Goal: Transaction & Acquisition: Purchase product/service

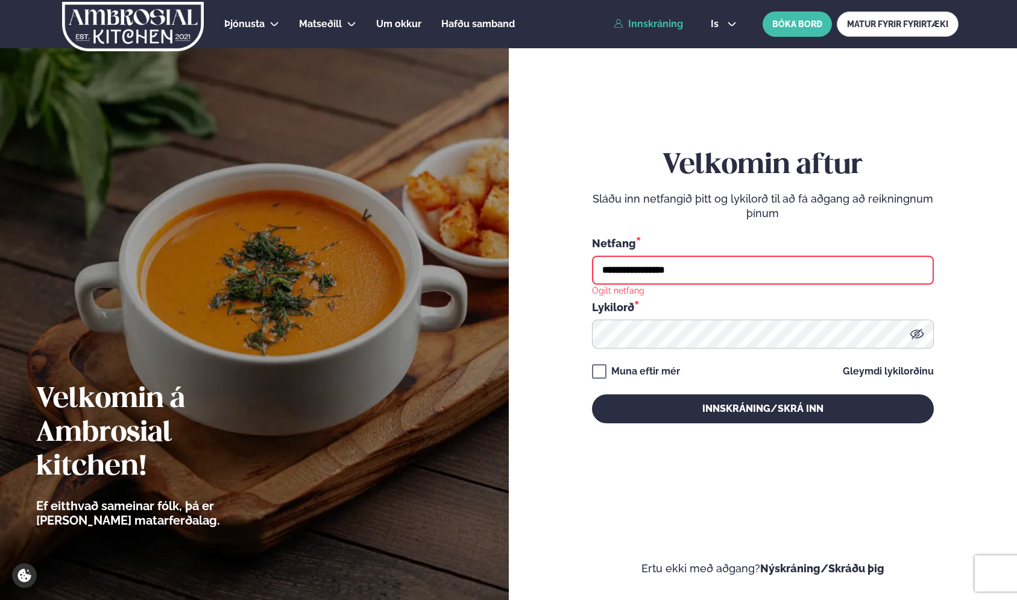
type input "**********"
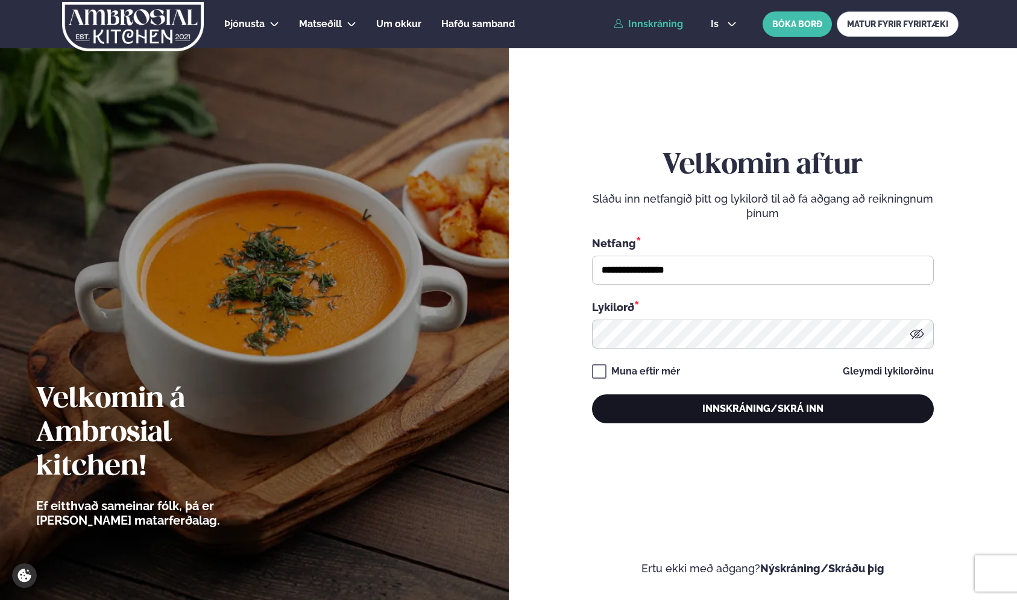
click at [731, 406] on button "Innskráning/Skrá inn" at bounding box center [763, 408] width 342 height 29
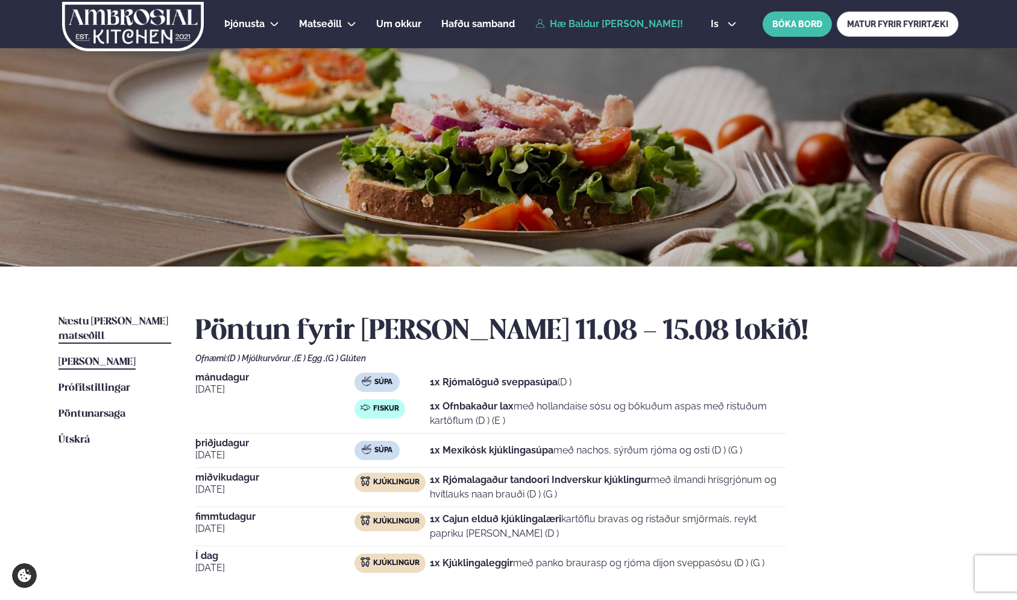
click at [110, 324] on span "Næstu [PERSON_NAME] matseðill" at bounding box center [113, 328] width 110 height 25
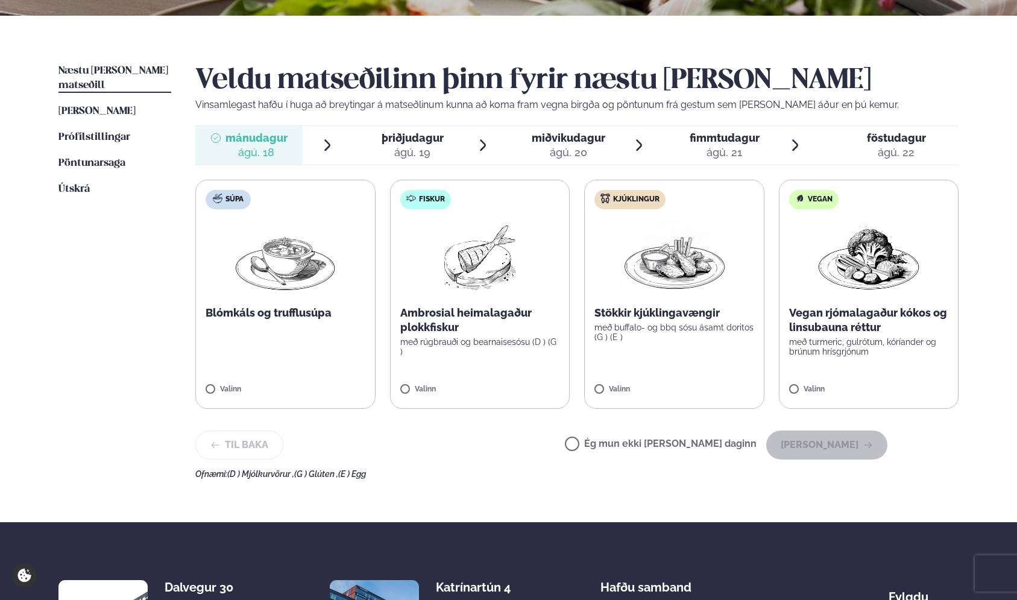
scroll to position [260, 0]
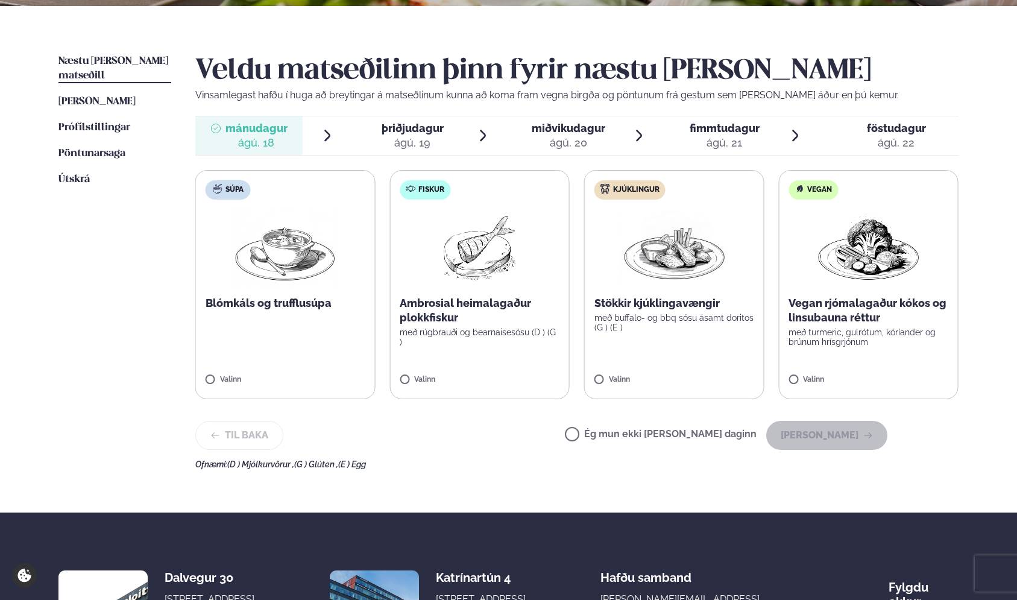
click at [453, 336] on p "með rúgbrauði og bearnaisesósu (D ) (G )" at bounding box center [480, 336] width 160 height 19
click at [832, 431] on button "[PERSON_NAME]" at bounding box center [826, 435] width 121 height 29
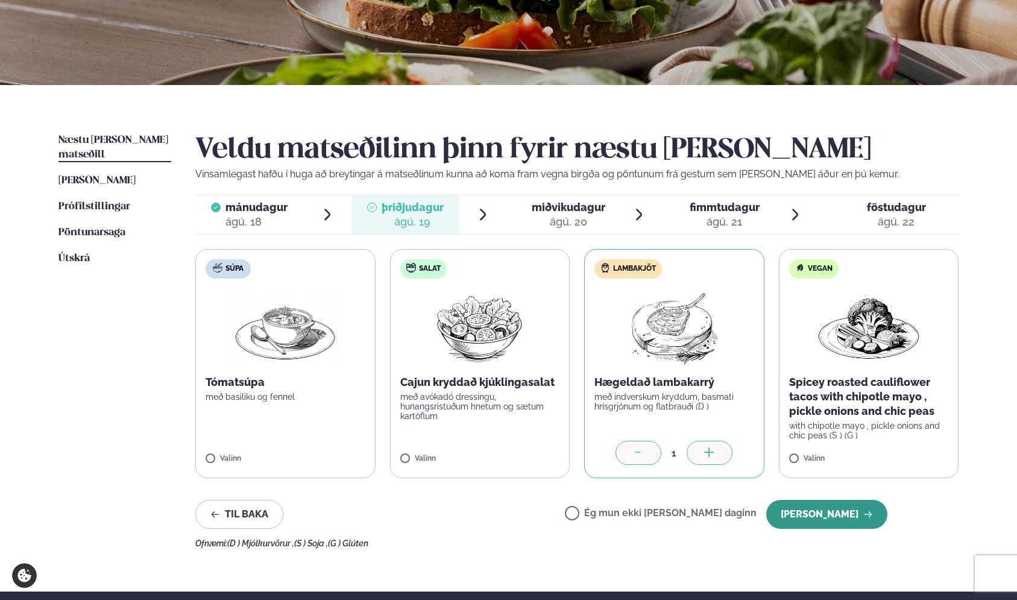
click at [853, 517] on button "[PERSON_NAME]" at bounding box center [826, 514] width 121 height 29
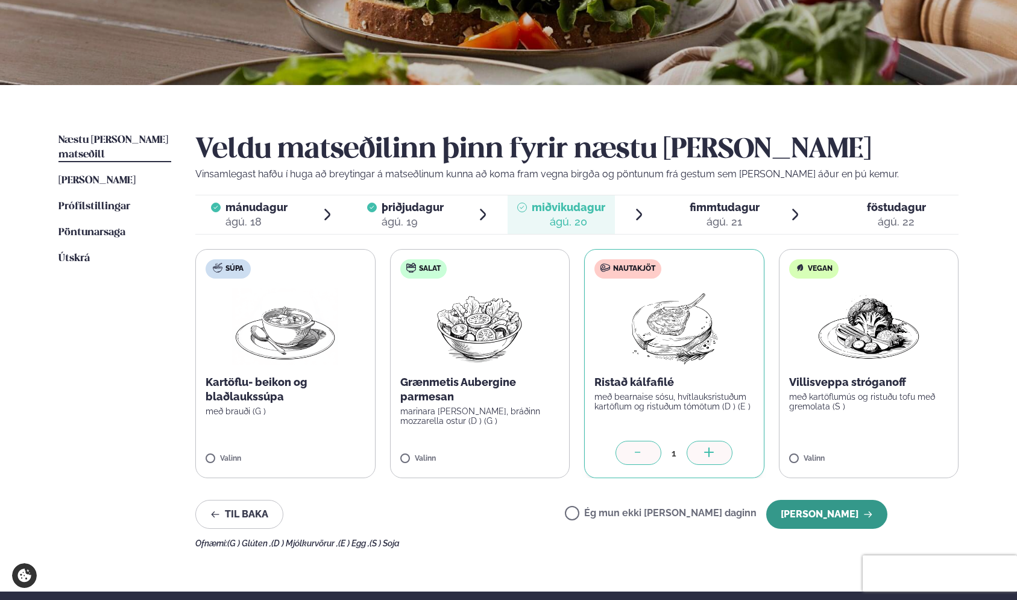
click at [822, 522] on button "[PERSON_NAME]" at bounding box center [826, 514] width 121 height 29
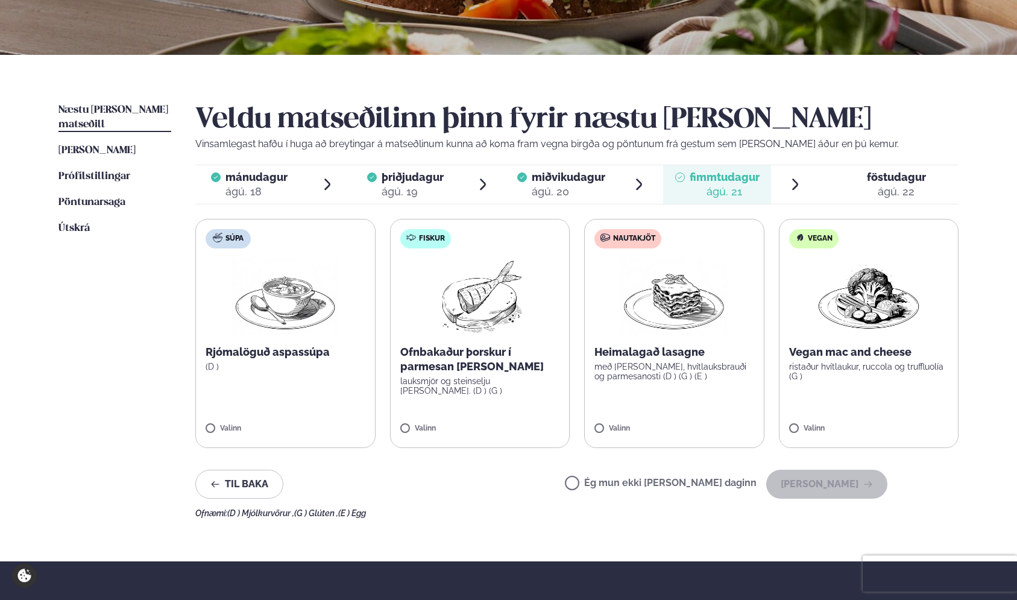
scroll to position [210, 0]
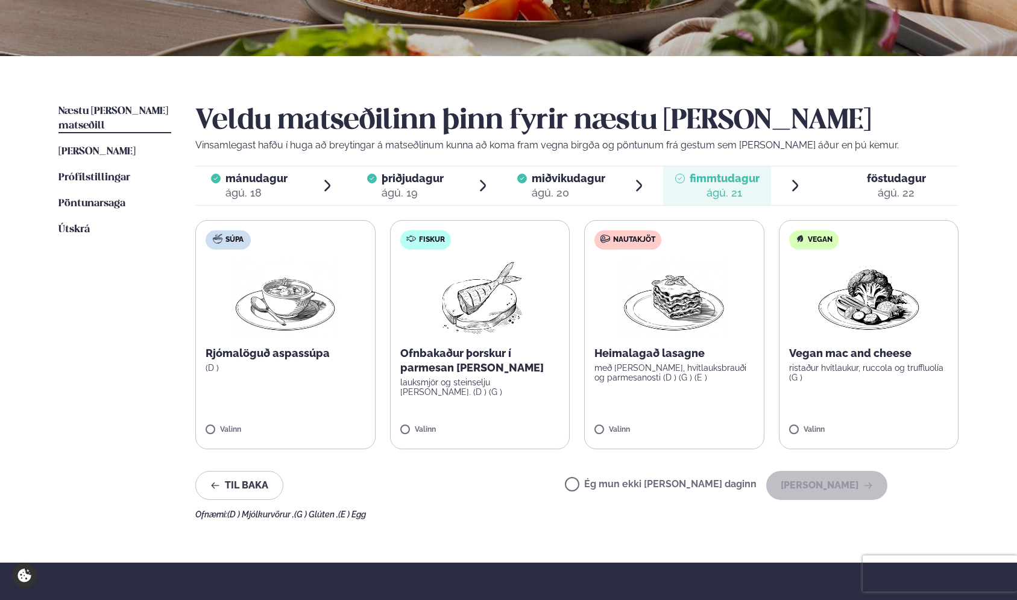
click at [436, 436] on div "Valinn" at bounding box center [480, 432] width 160 height 13
click at [842, 487] on button "[PERSON_NAME]" at bounding box center [826, 485] width 121 height 29
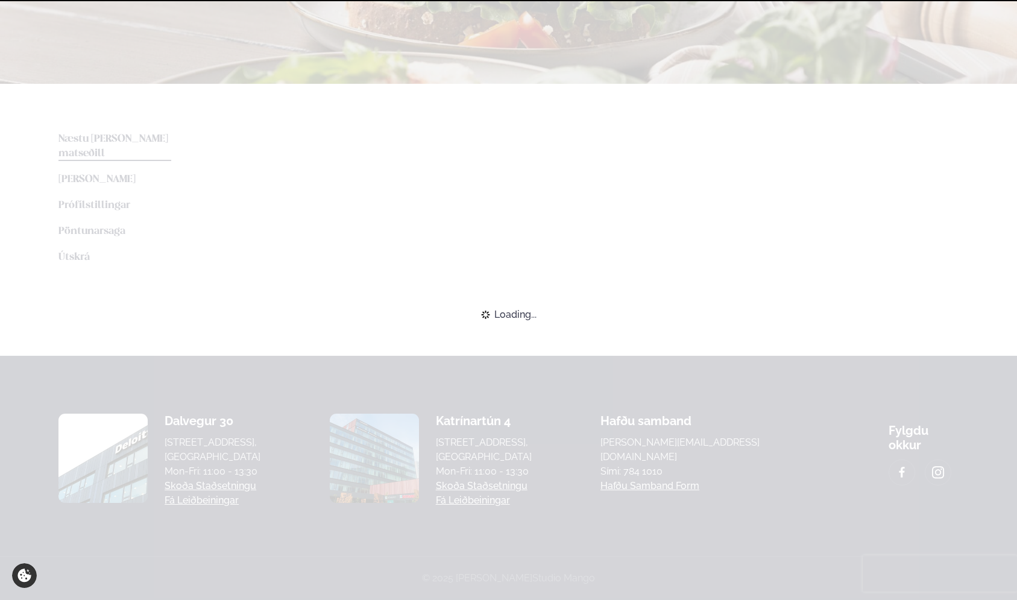
scroll to position [181, 0]
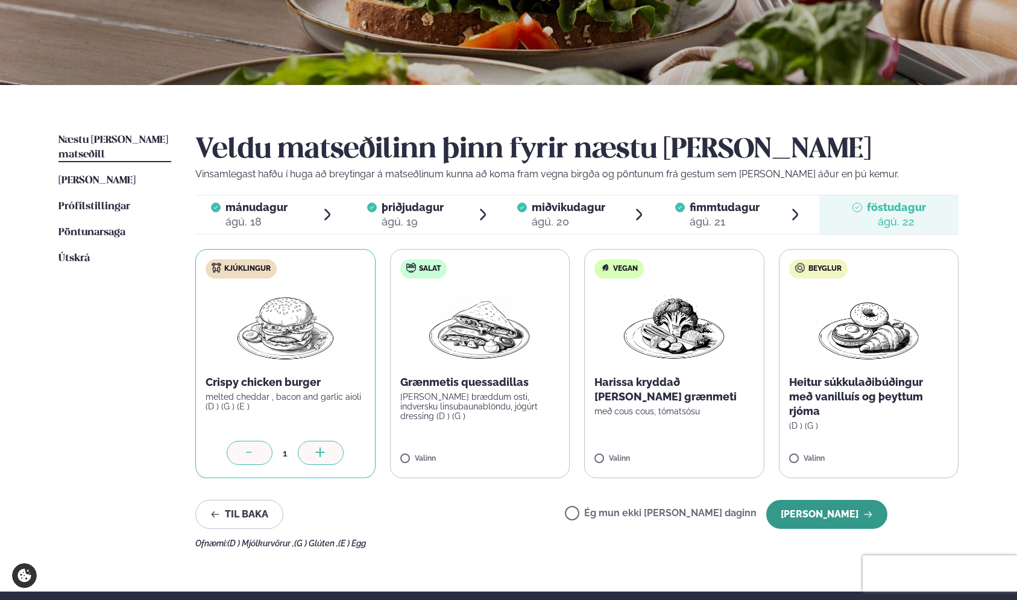
click at [836, 514] on button "[PERSON_NAME]" at bounding box center [826, 514] width 121 height 29
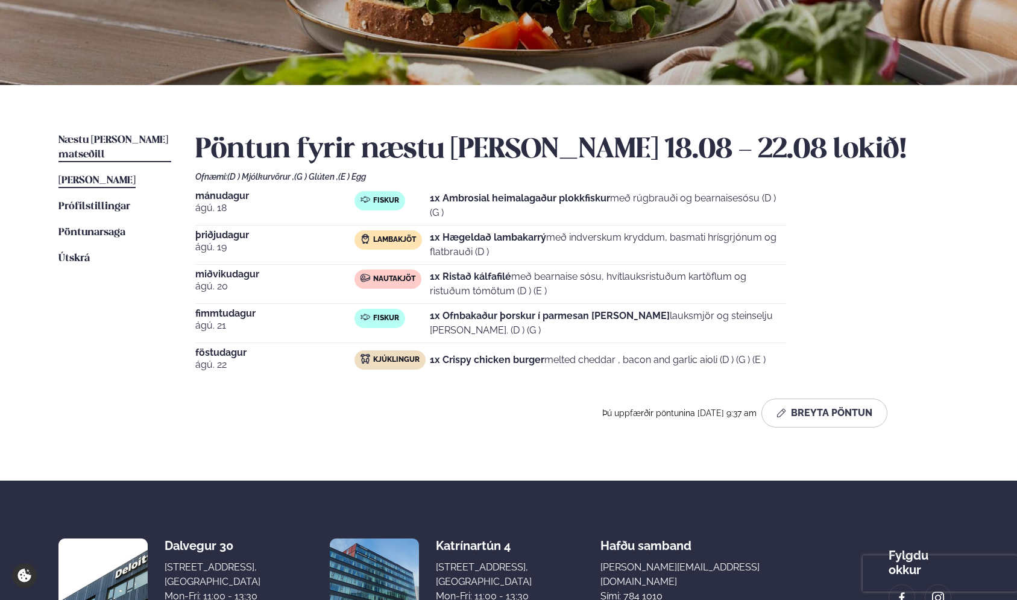
click at [128, 175] on span "[PERSON_NAME]" at bounding box center [96, 180] width 77 height 10
